Goal: Complete application form: Complete application form

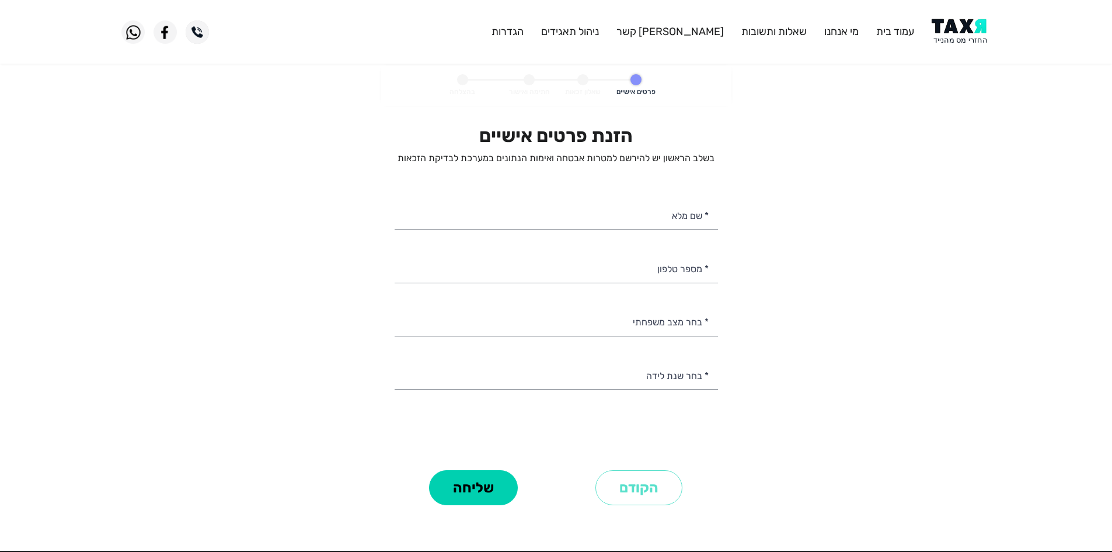
select select
click at [949, 42] on img at bounding box center [961, 32] width 59 height 26
click at [661, 221] on input "* שם מלא" at bounding box center [556, 215] width 323 height 30
drag, startPoint x: 659, startPoint y: 217, endPoint x: 685, endPoint y: 218, distance: 26.3
click at [685, 218] on input "[PERSON_NAME]" at bounding box center [556, 215] width 323 height 30
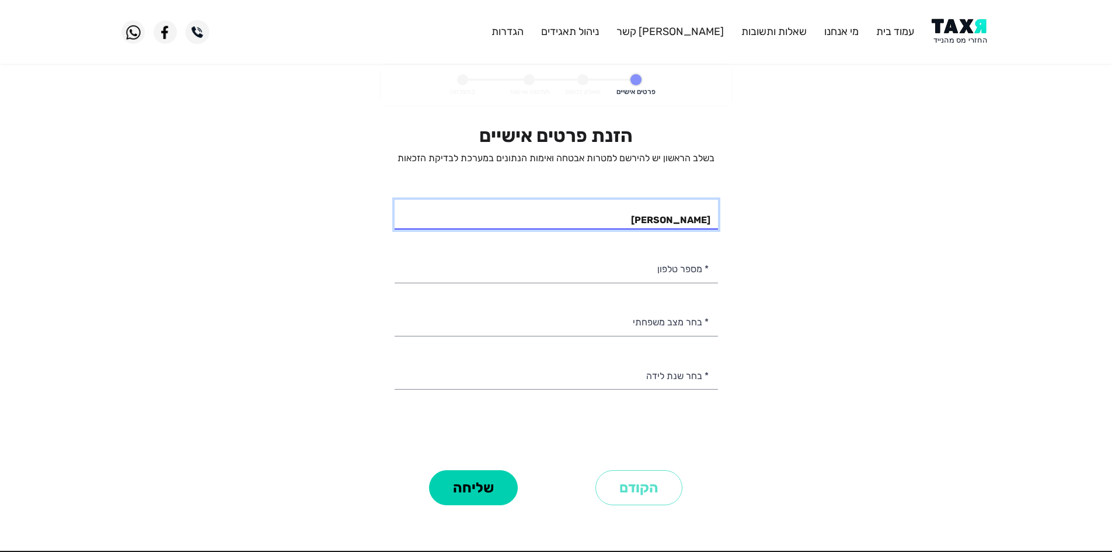
type input "[PERSON_NAME]"
click at [674, 285] on div "הזנת פרטים אישיים בשלב הראשון יש להירשם למטרות אבטחה ואימות הנתונים במערכת לבדי…" at bounding box center [556, 295] width 323 height 342
click at [672, 273] on input "* מספר טלפון" at bounding box center [556, 268] width 323 height 30
paste input "0504454602"
type input "050-4454602"
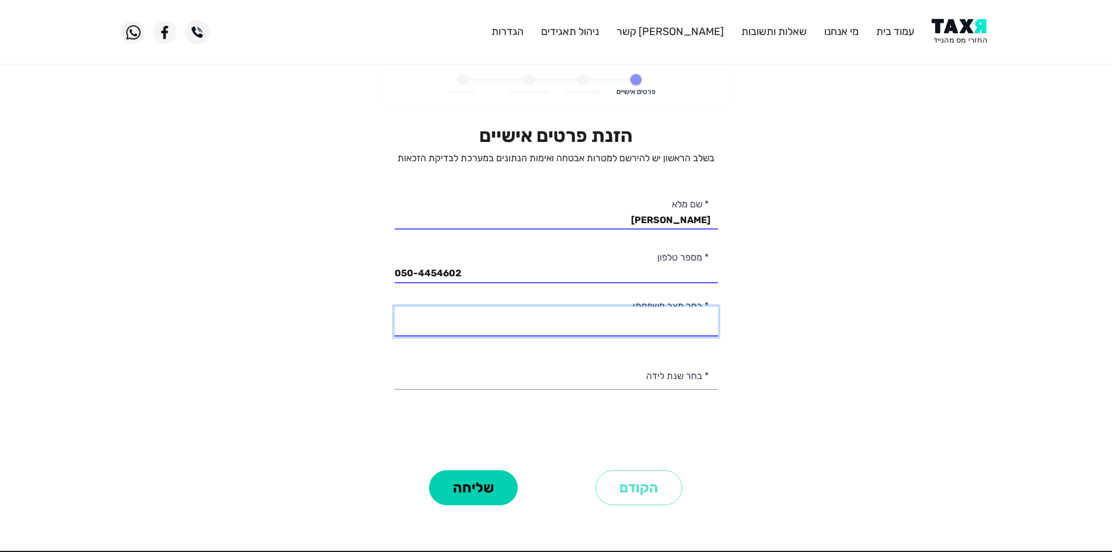
click at [674, 323] on select "רווק/ה נשוי/[PERSON_NAME]/ה אלמן/נה" at bounding box center [556, 322] width 323 height 30
select select "1: Single"
click at [395, 307] on select "רווק/ה נשוי/[PERSON_NAME]/ה אלמן/נה" at bounding box center [556, 322] width 323 height 30
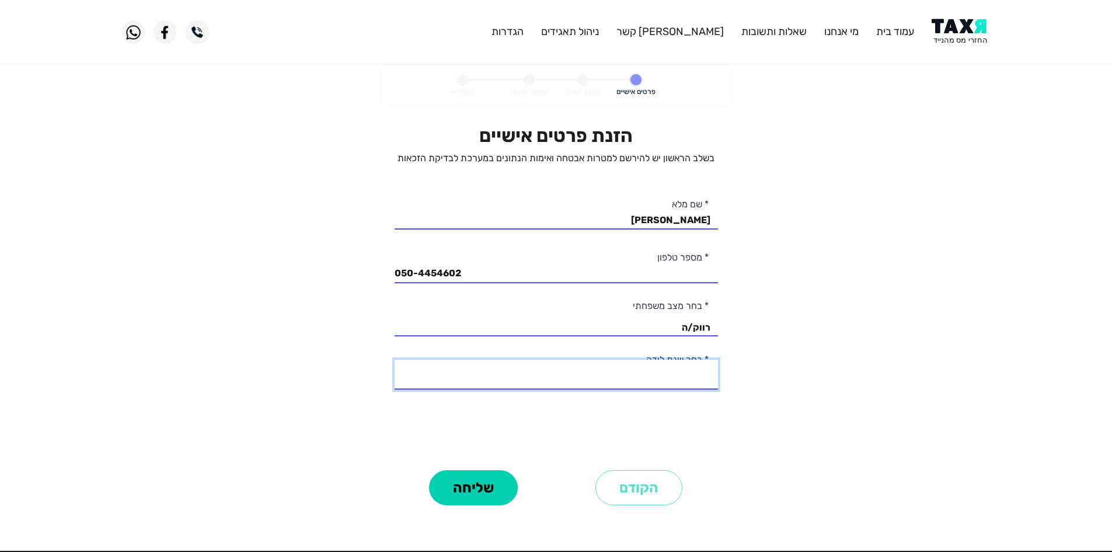
click at [656, 381] on select "2003 2002 2001 2000 1999 1998 1997 1996 1995 1994 1993 1992 1991 1990 1989 1988…" at bounding box center [556, 375] width 323 height 30
select select "2: 2002"
click at [395, 360] on select "2003 2002 2001 2000 1999 1998 1997 1996 1995 1994 1993 1992 1991 1990 1989 1988…" at bounding box center [556, 375] width 323 height 30
click at [495, 495] on button "שליחה" at bounding box center [473, 487] width 89 height 35
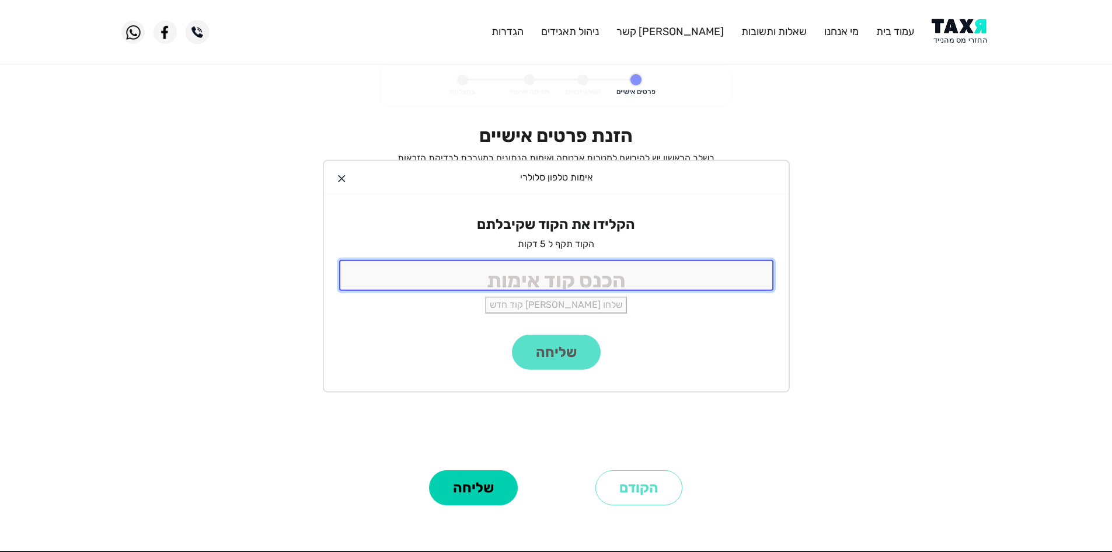
click at [651, 272] on input "tel" at bounding box center [556, 275] width 434 height 31
type input "9988"
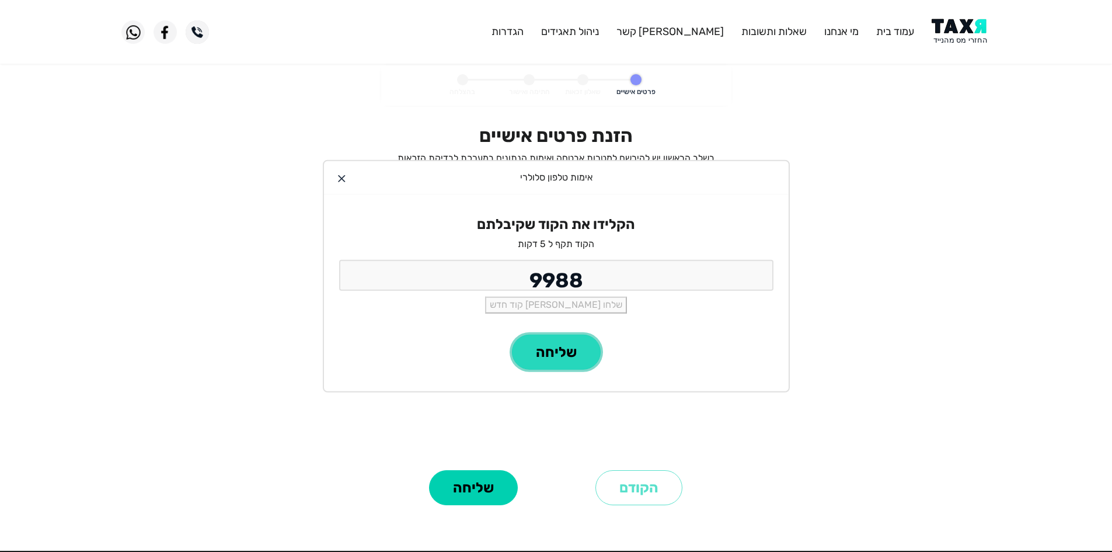
click at [581, 351] on button "שליחה" at bounding box center [556, 352] width 89 height 35
